Goal: Book appointment/travel/reservation

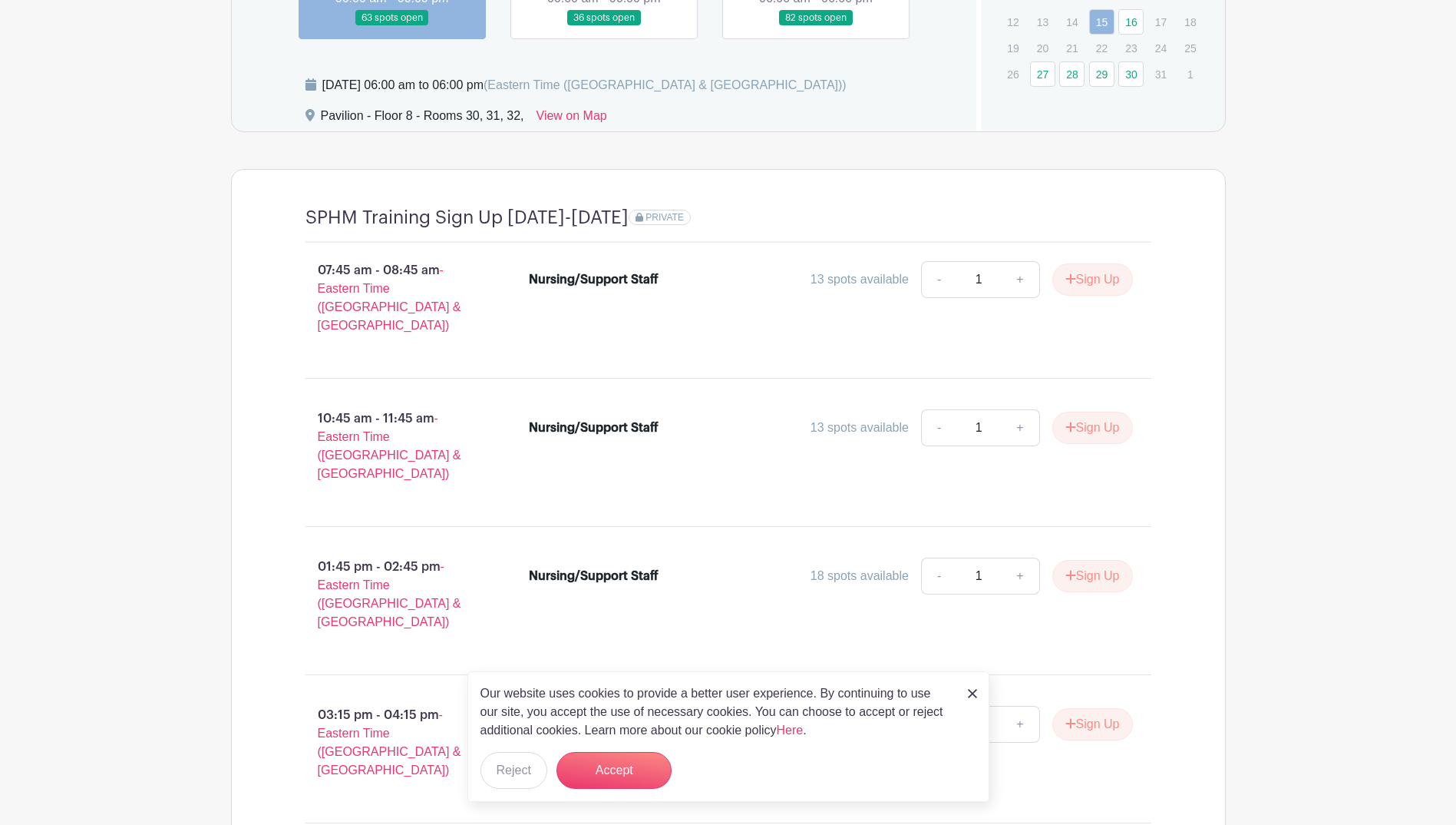
scroll to position [1415, 0]
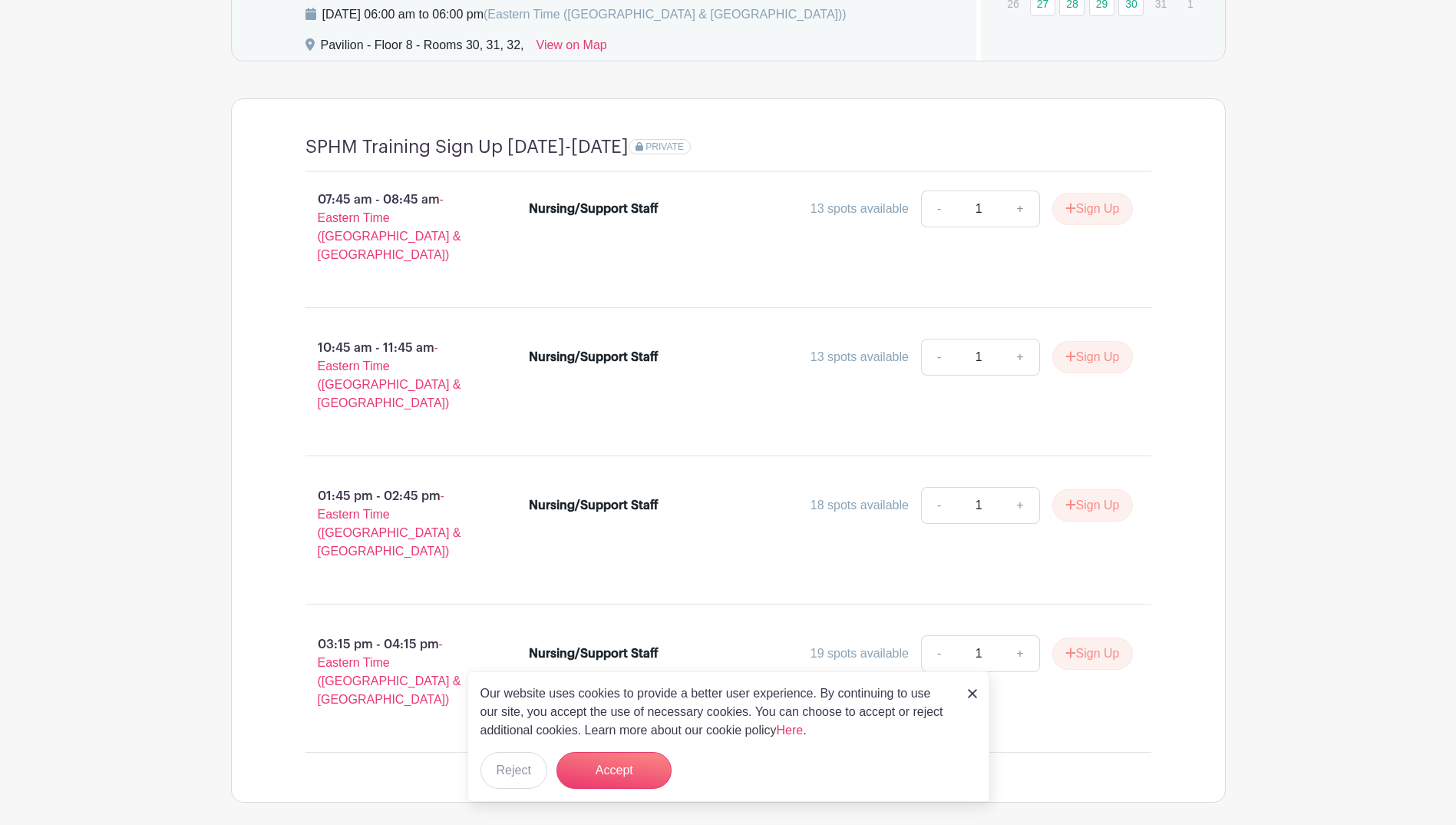
click at [972, 691] on img at bounding box center [972, 693] width 9 height 9
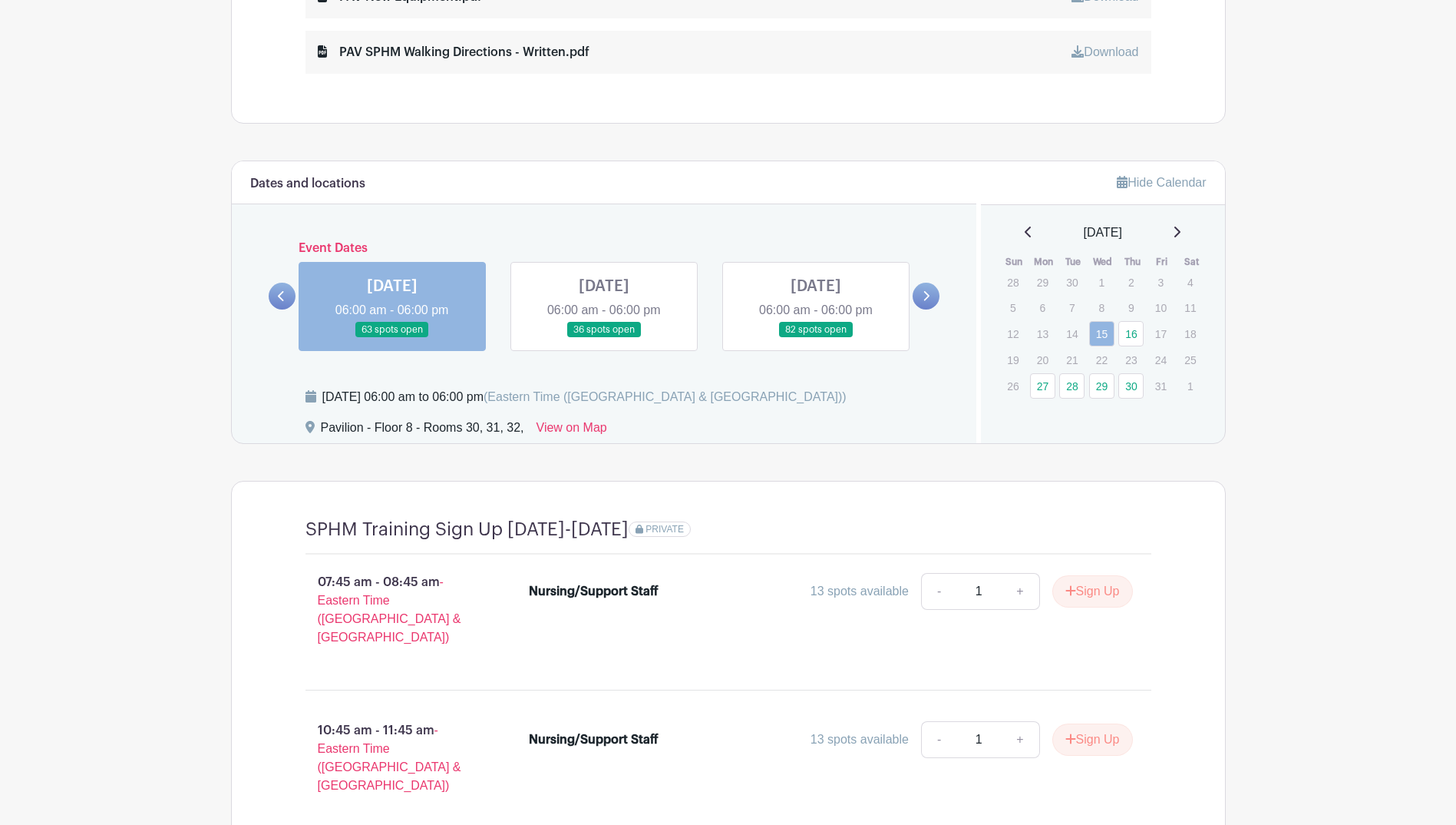
scroll to position [1031, 0]
click at [604, 339] on link at bounding box center [604, 339] width 0 height 0
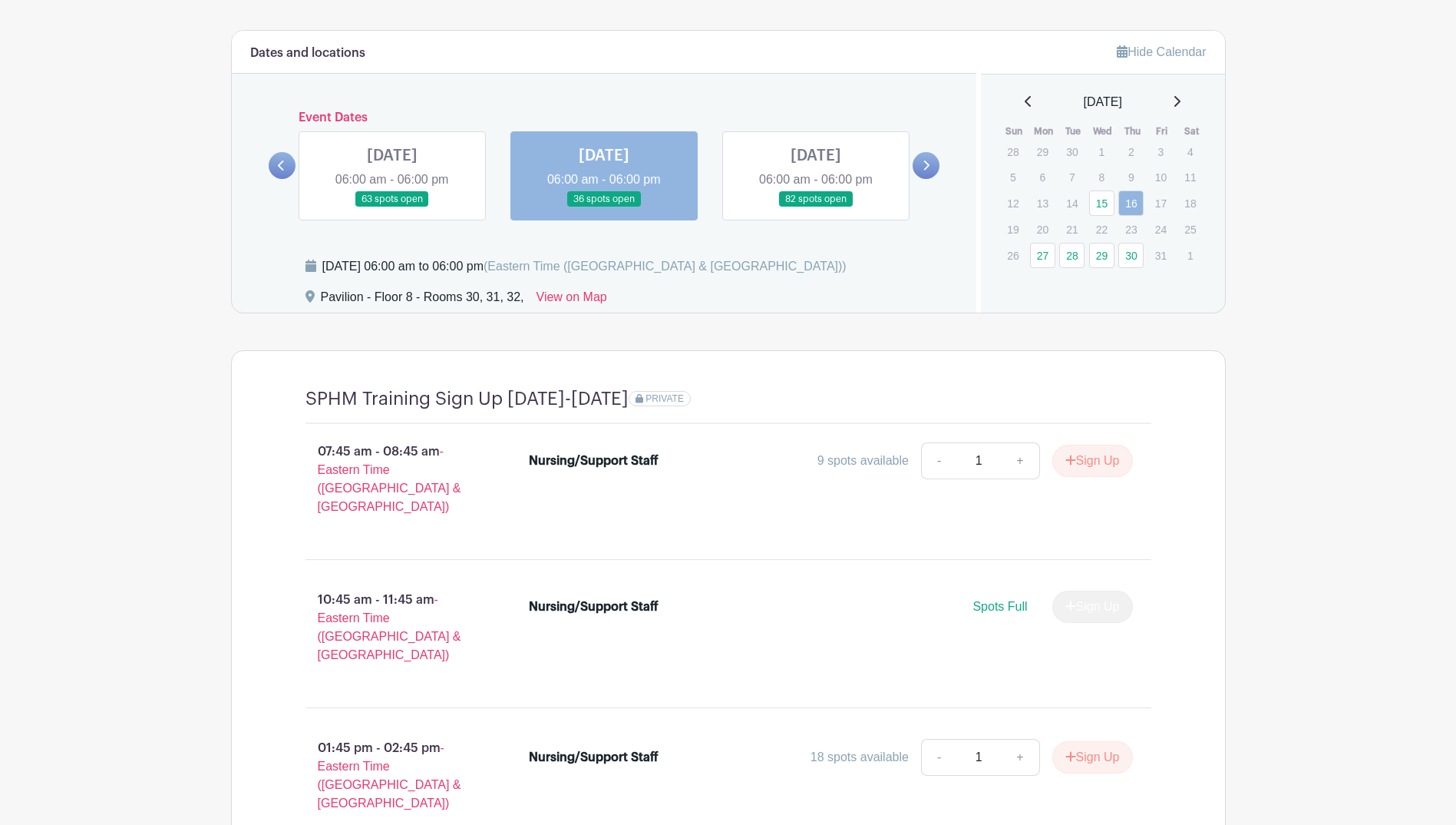
scroll to position [1031, 0]
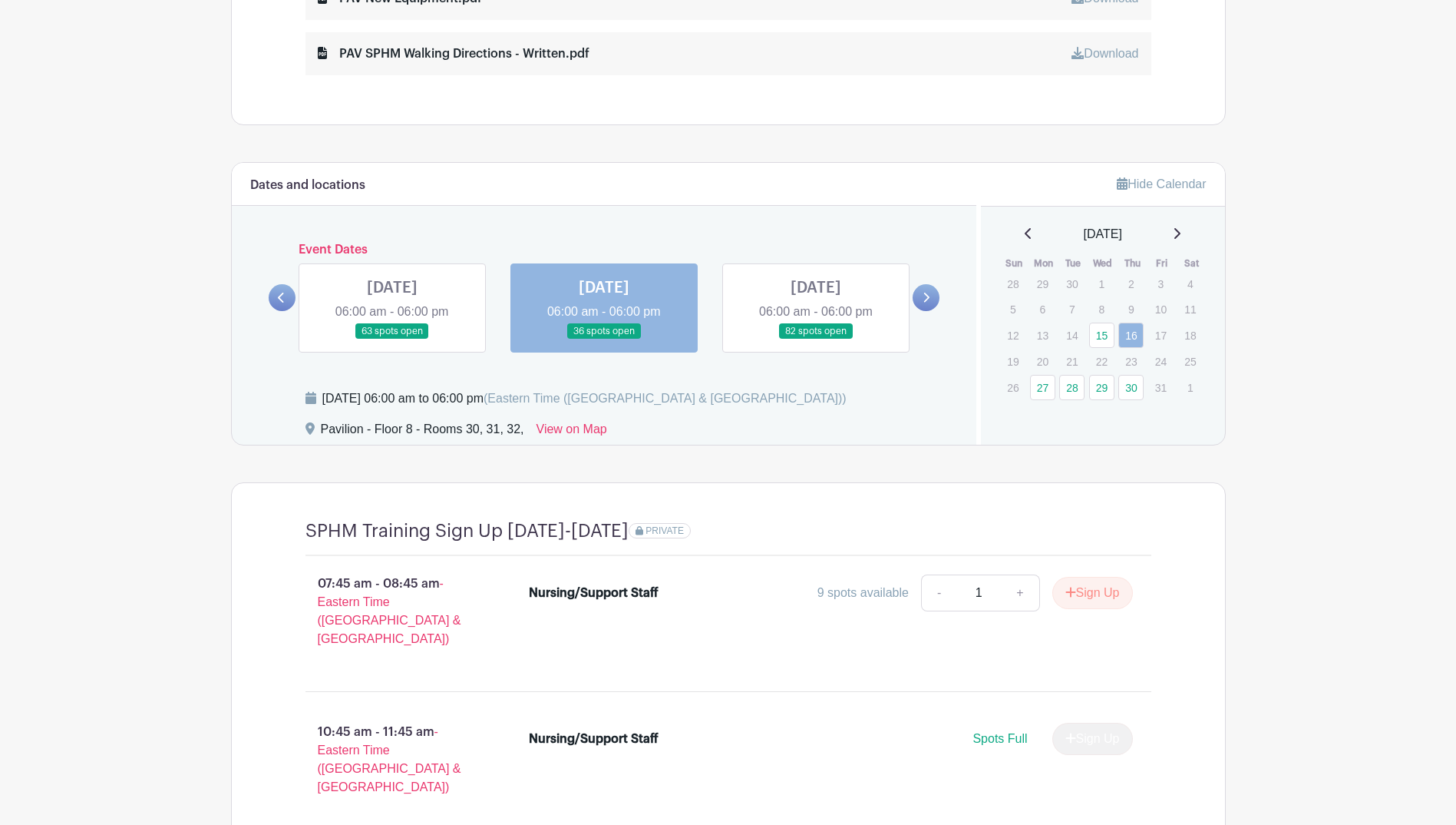
click at [816, 339] on link at bounding box center [816, 339] width 0 height 0
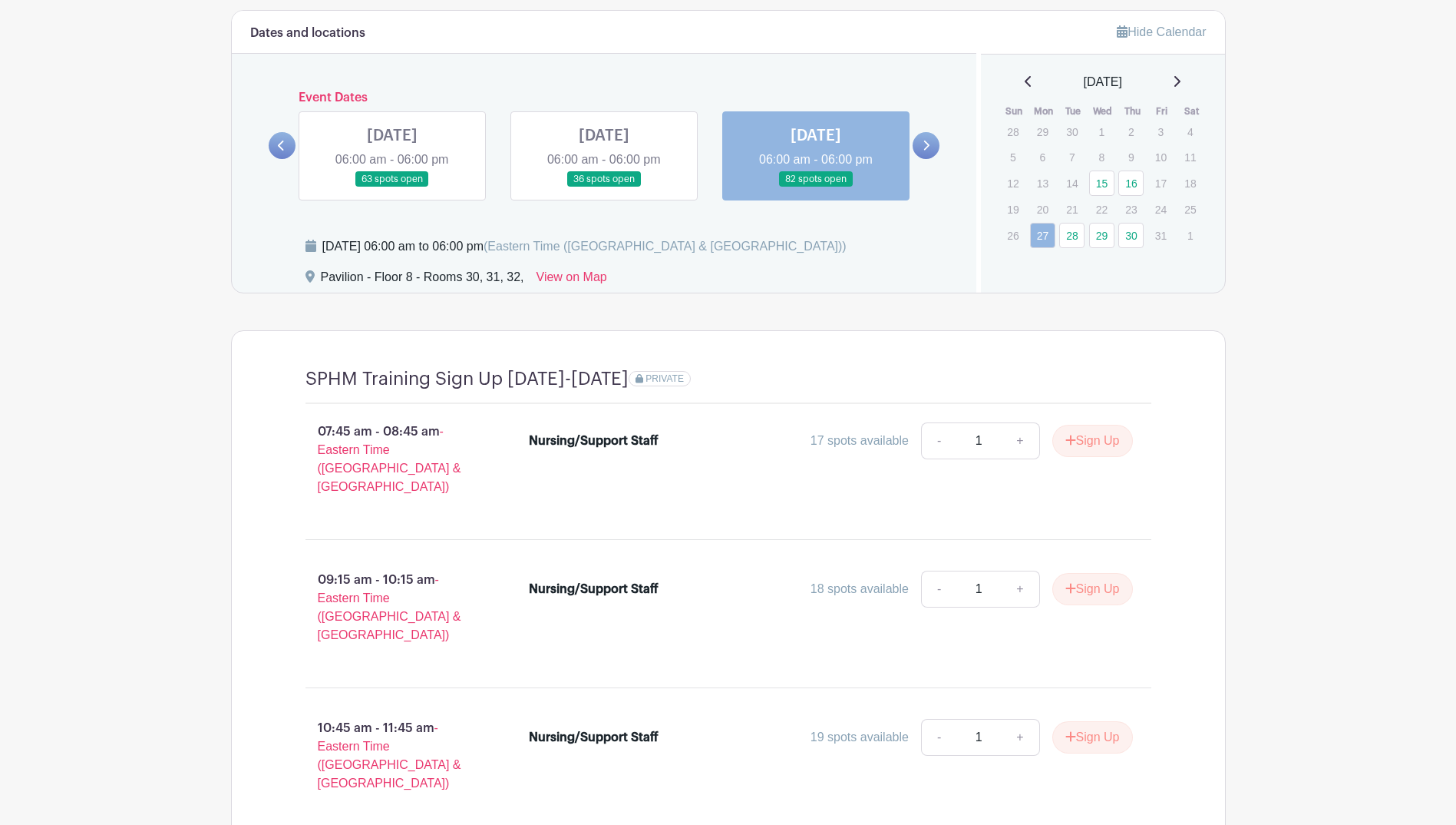
scroll to position [1160, 0]
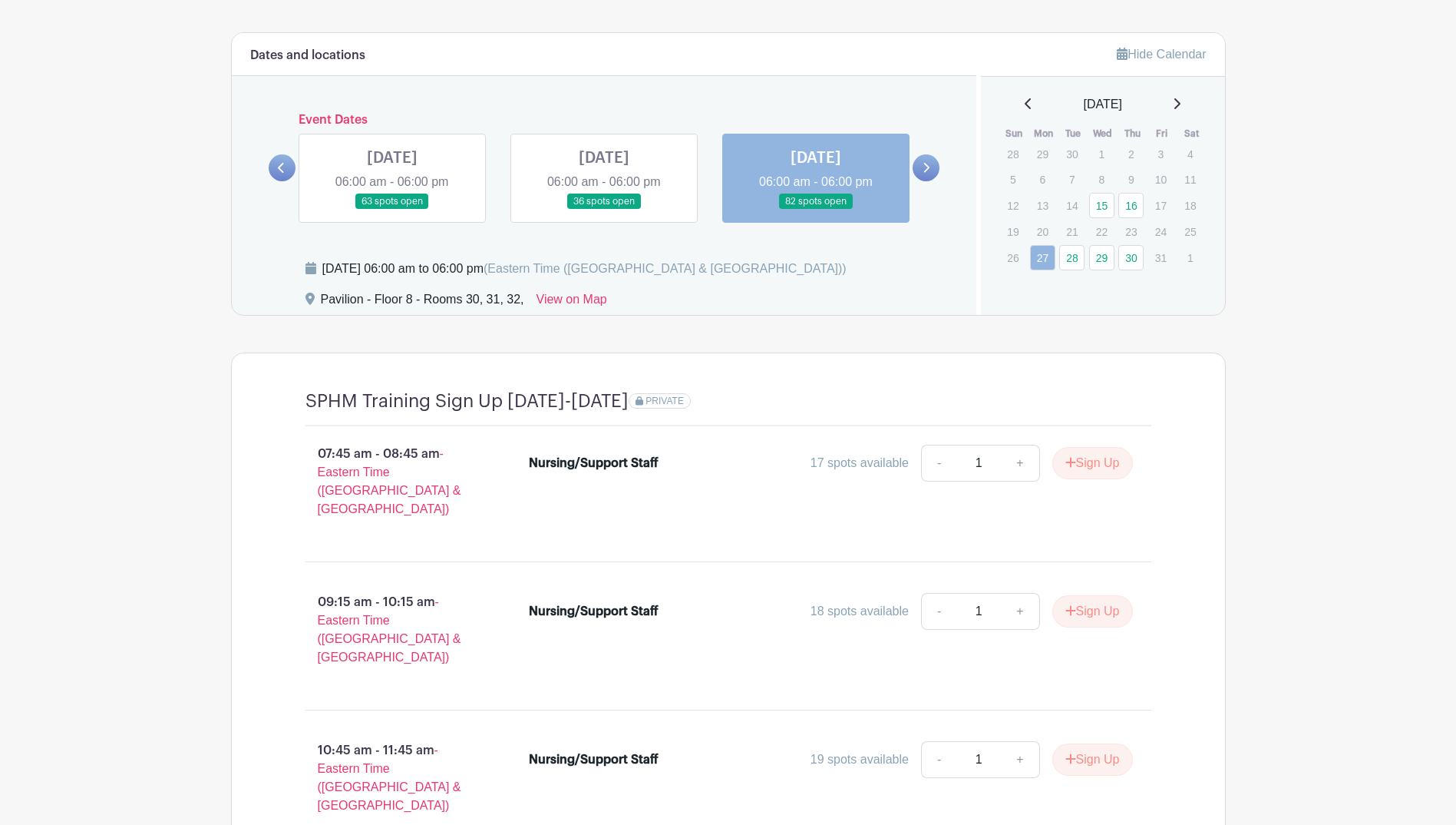
click at [929, 156] on link at bounding box center [926, 168] width 27 height 27
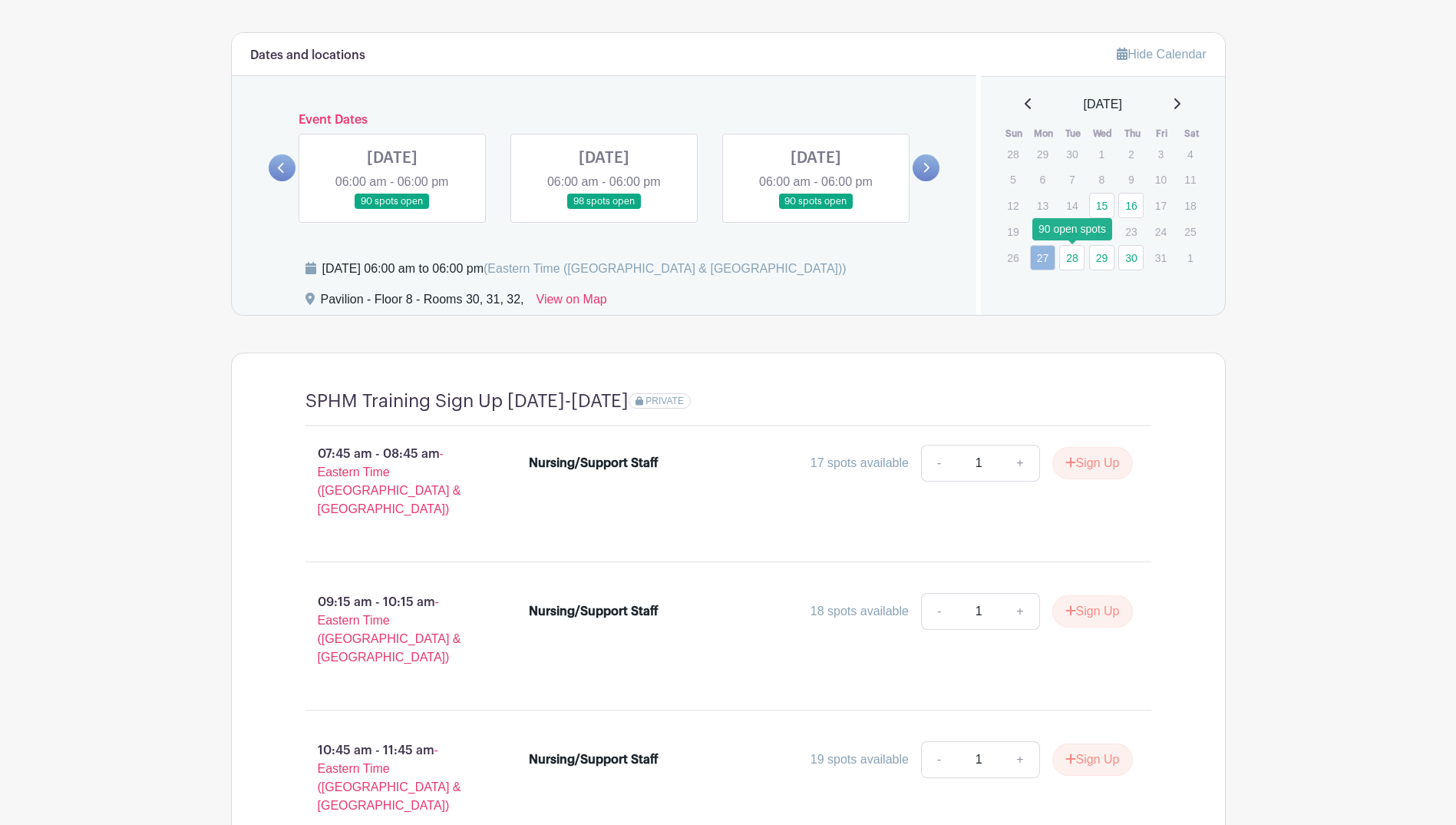
click at [1066, 257] on link "28" at bounding box center [1072, 258] width 25 height 25
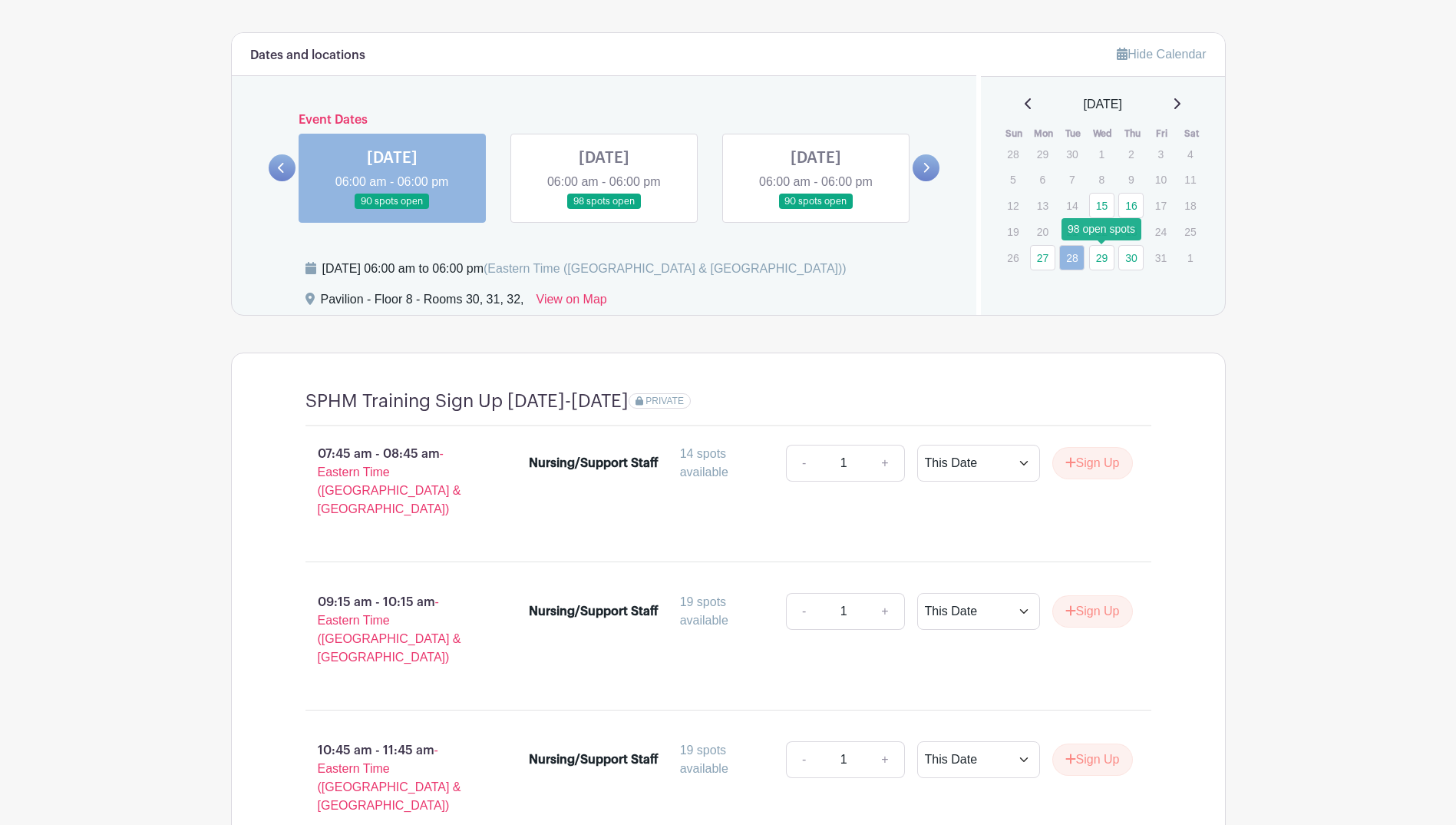
click at [1100, 259] on link "29" at bounding box center [1102, 258] width 25 height 25
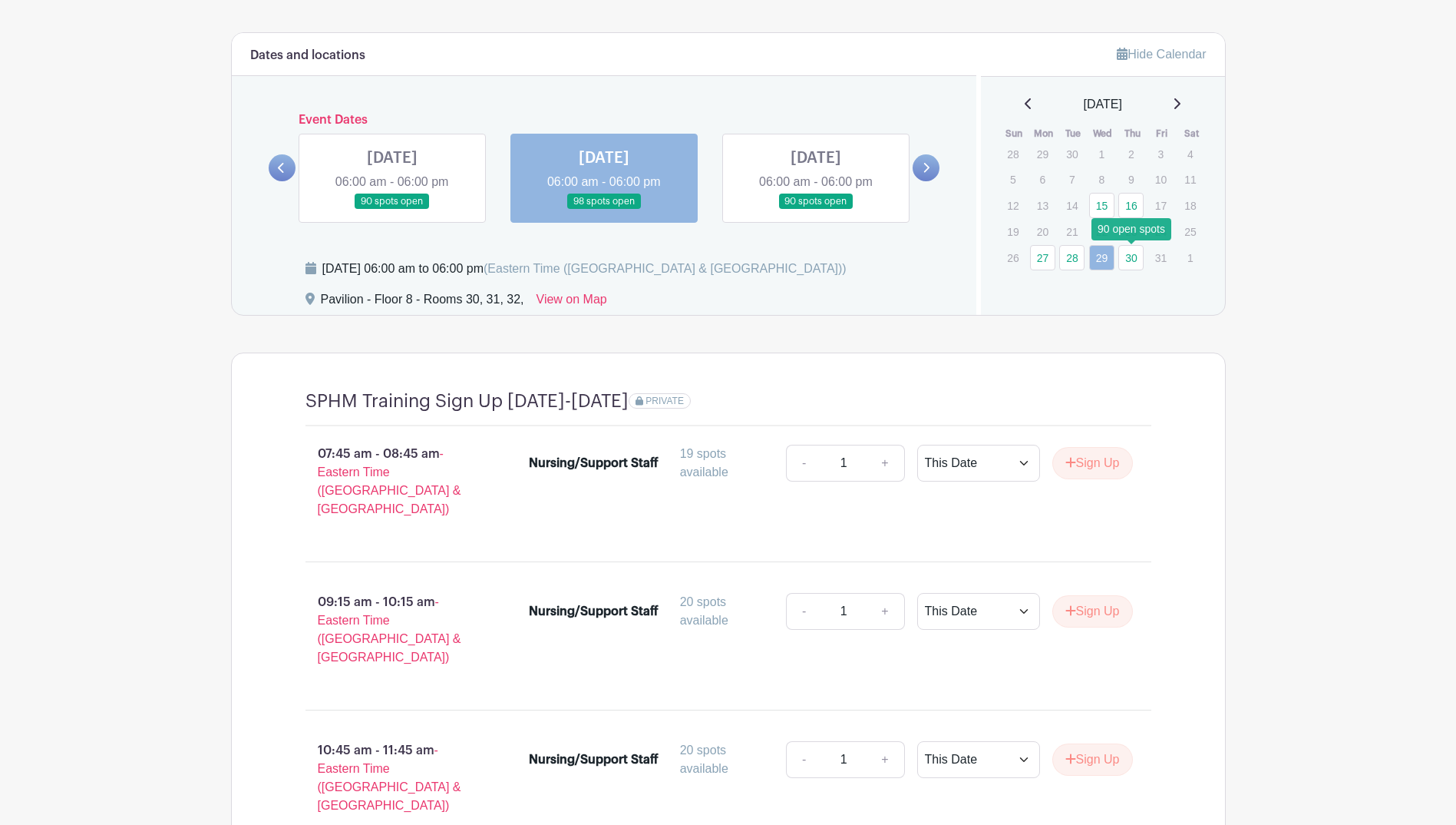
click at [1139, 259] on link "30" at bounding box center [1131, 258] width 25 height 25
